Goal: Find specific page/section: Find specific page/section

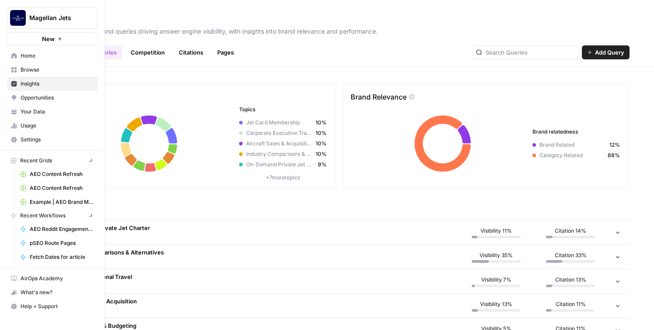
click at [13, 16] on img "Workspace: Magellan Jets" at bounding box center [18, 18] width 16 height 16
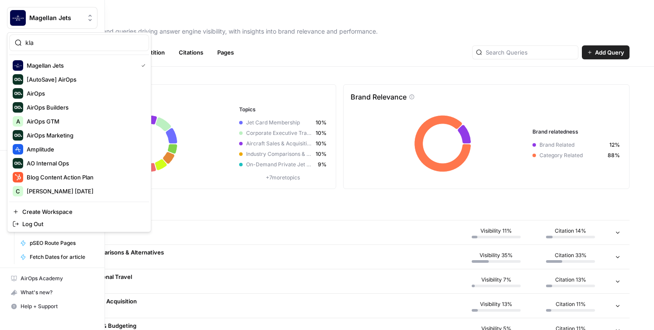
type input "klav"
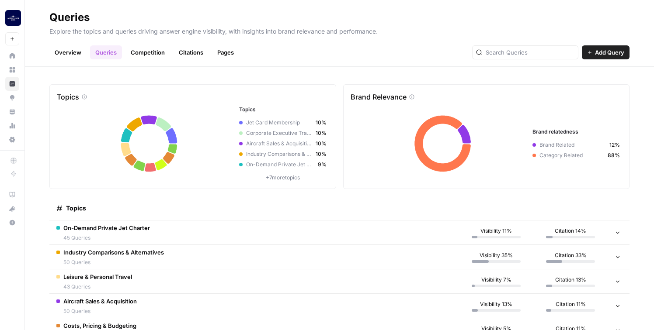
drag, startPoint x: 33, startPoint y: 47, endPoint x: 14, endPoint y: 14, distance: 37.6
click at [14, 14] on img "Workspace: Magellan Jets" at bounding box center [13, 18] width 16 height 16
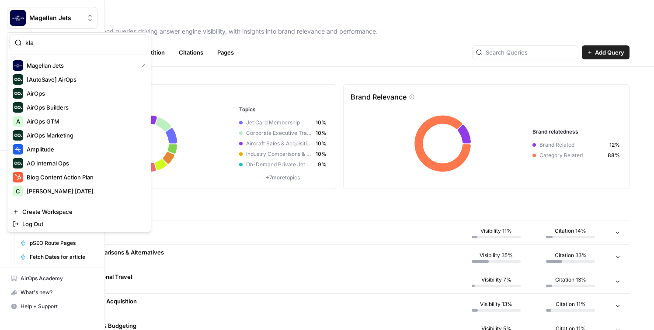
type input "klav"
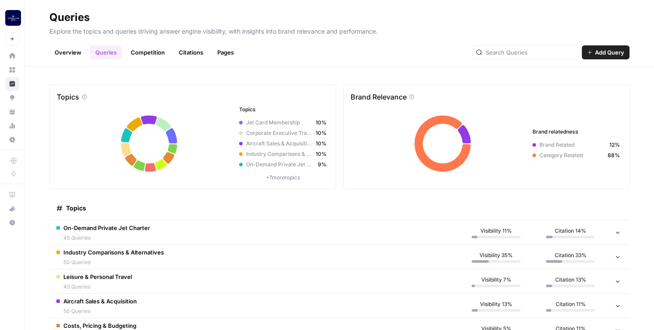
click at [14, 22] on img "Workspace: Magellan Jets" at bounding box center [13, 18] width 16 height 16
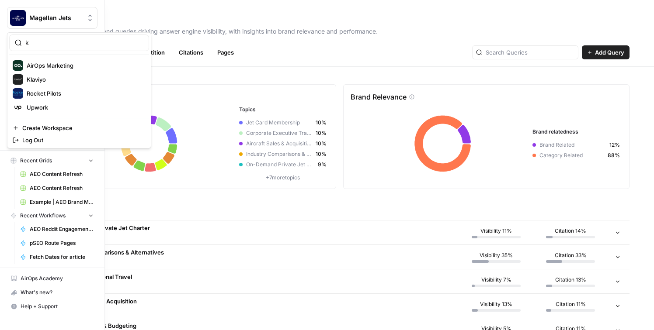
type input "k"
click at [31, 80] on span "Klaviyo" at bounding box center [84, 79] width 115 height 9
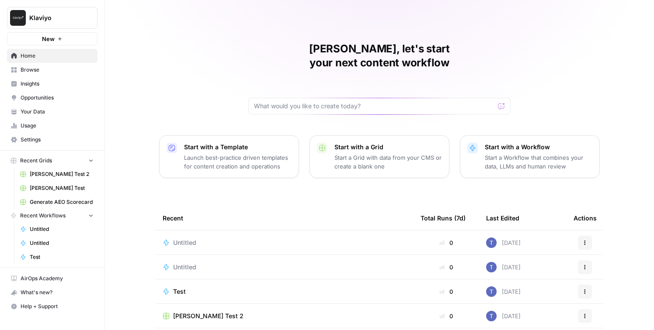
click at [30, 113] on span "Your Data" at bounding box center [57, 112] width 73 height 8
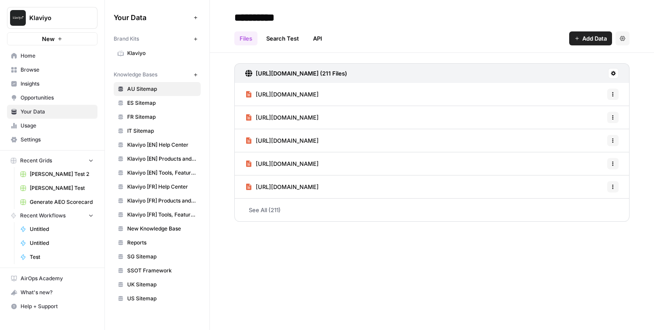
click at [149, 53] on span "Klaviyo" at bounding box center [161, 53] width 69 height 8
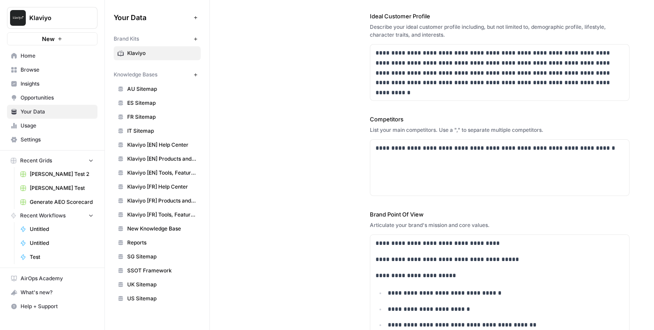
scroll to position [252, 0]
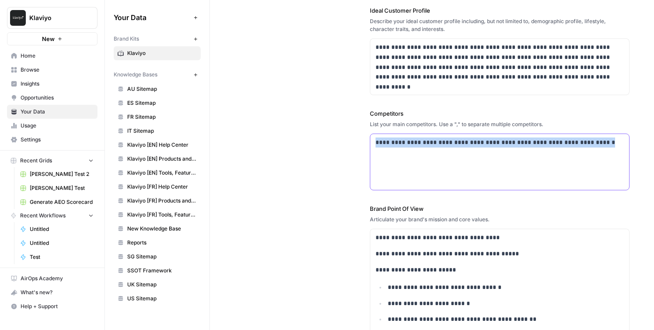
drag, startPoint x: 601, startPoint y: 142, endPoint x: 366, endPoint y: 142, distance: 235.1
click at [366, 142] on div "**********" at bounding box center [431, 71] width 395 height 576
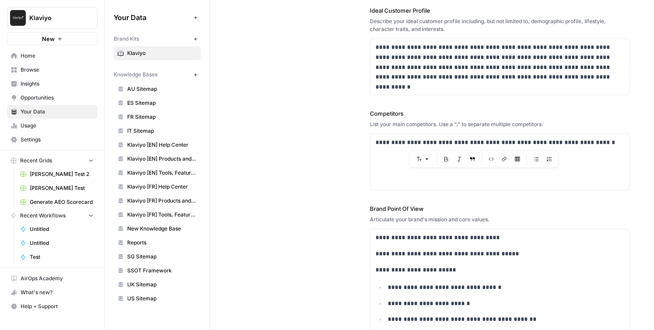
click at [366, 142] on div "**********" at bounding box center [431, 71] width 395 height 576
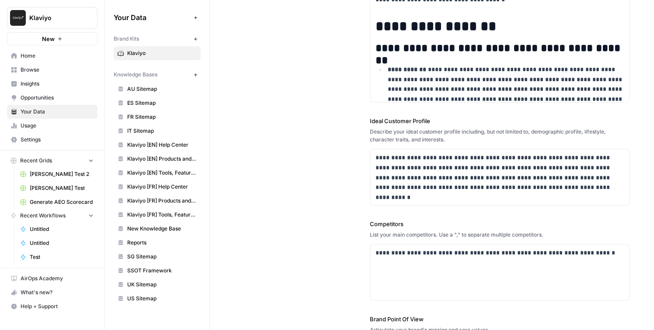
scroll to position [0, 0]
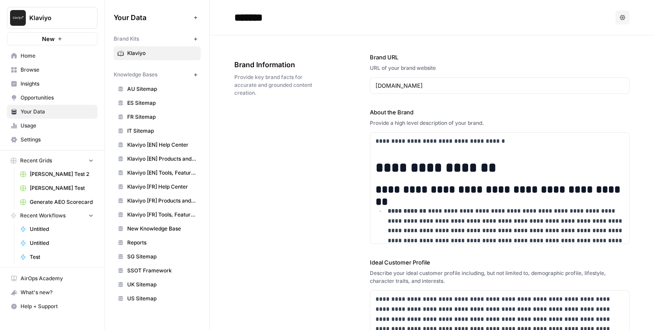
click at [63, 22] on button "Klaviyo" at bounding box center [52, 18] width 90 height 22
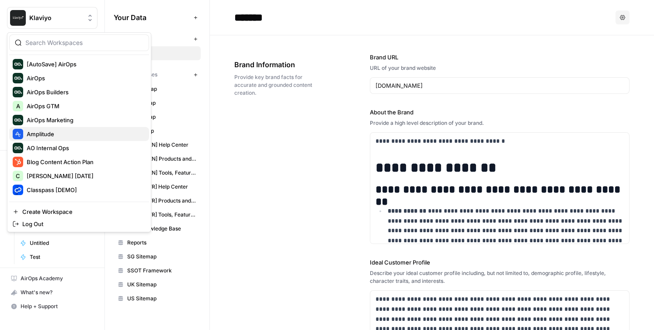
scroll to position [20, 0]
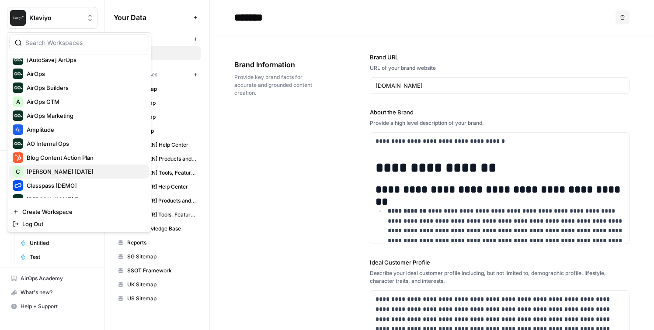
click at [63, 172] on span "[PERSON_NAME] [DATE]" at bounding box center [84, 171] width 115 height 9
